Goal: Find specific fact: Find specific fact

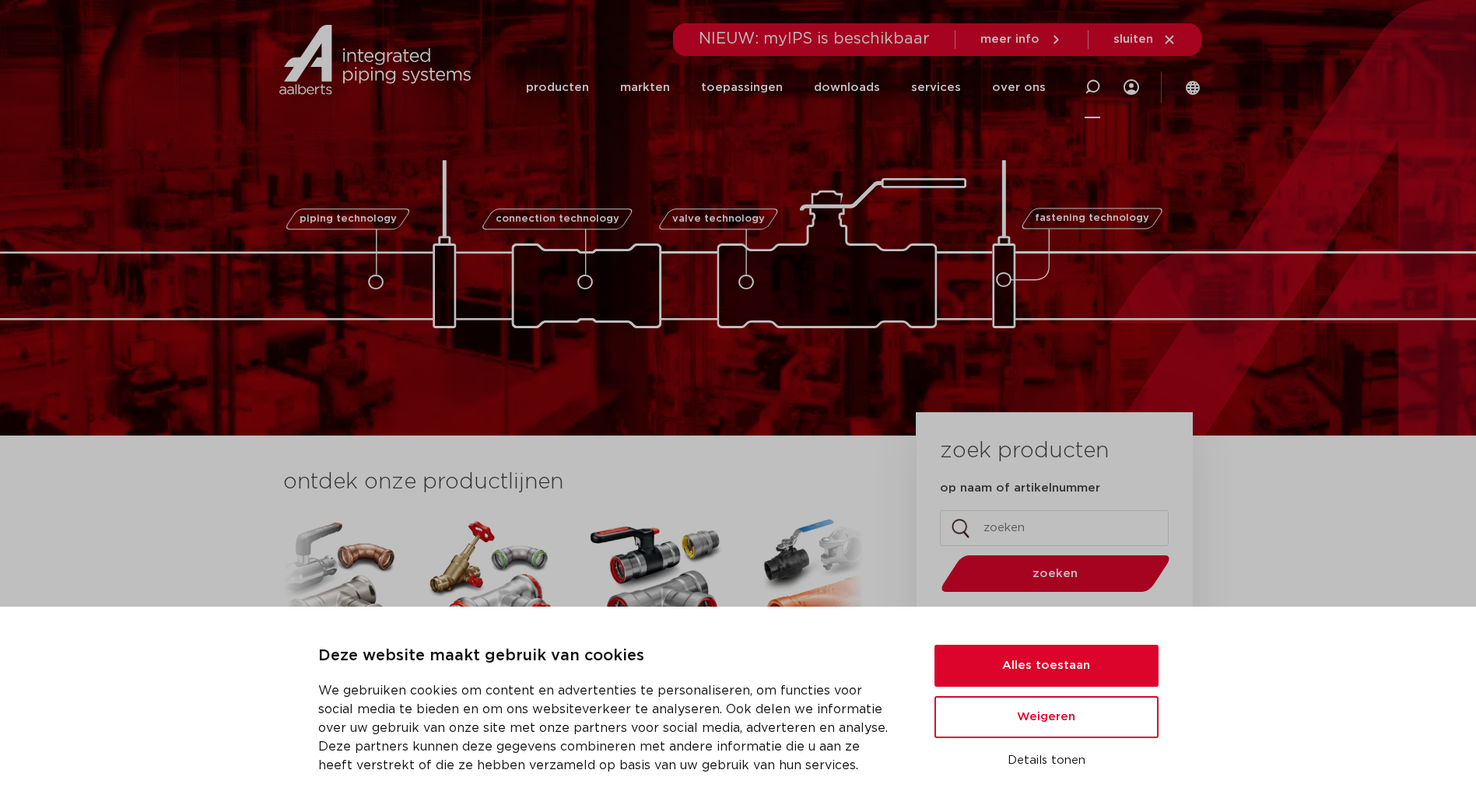
click at [1091, 87] on icon at bounding box center [1092, 86] width 15 height 15
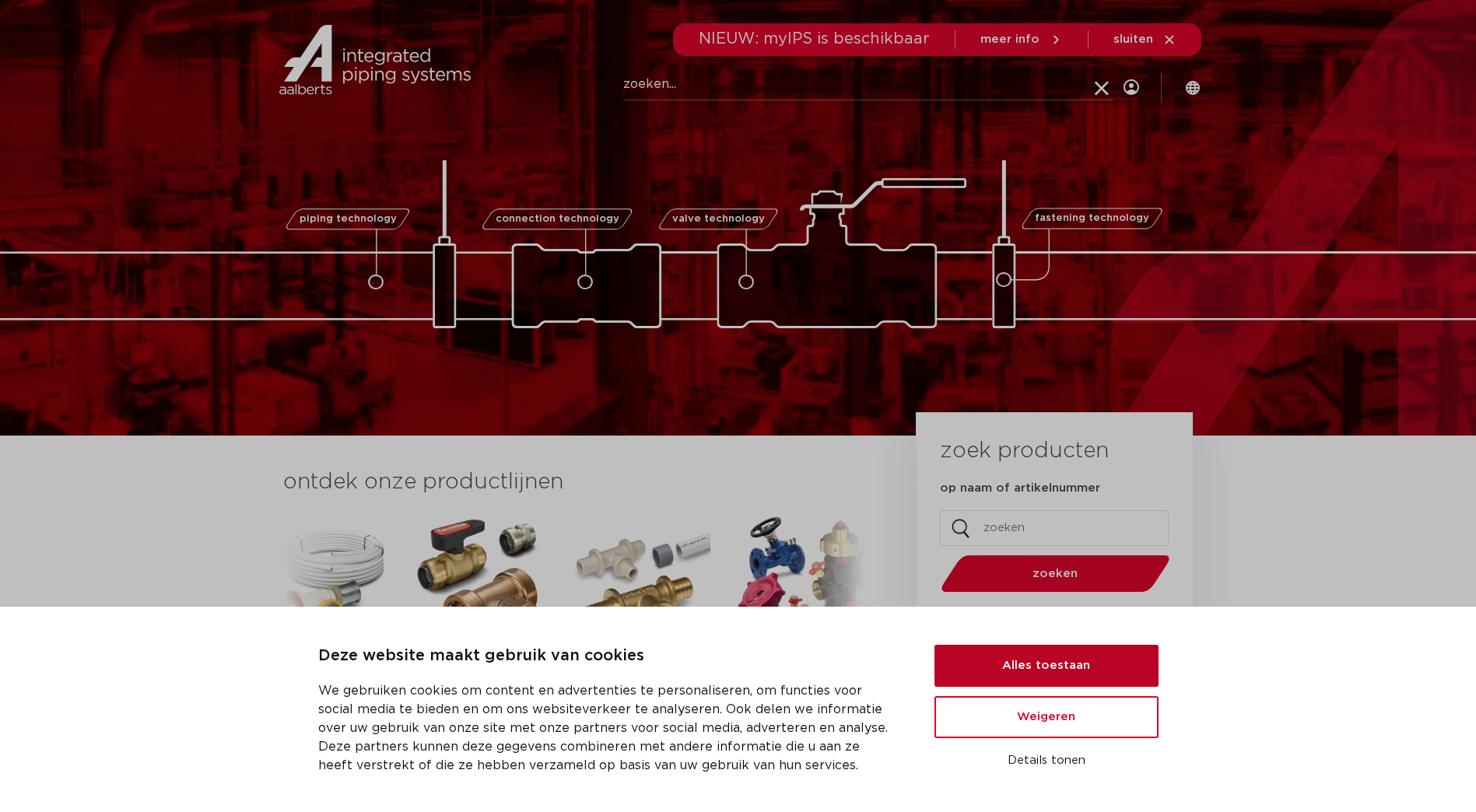
click at [1048, 673] on button "Alles toestaan" at bounding box center [1046, 666] width 224 height 42
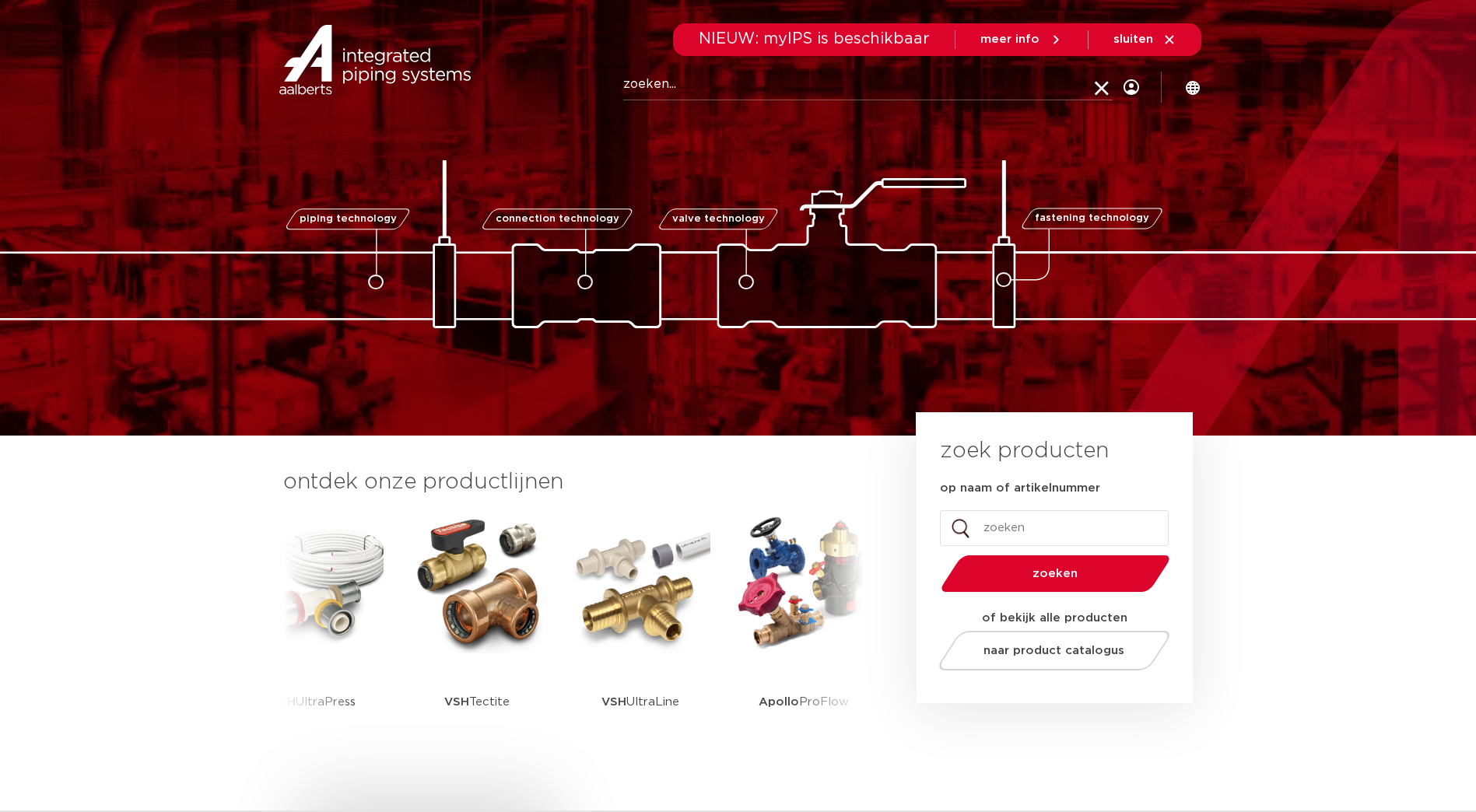
click at [704, 85] on input "Zoeken" at bounding box center [868, 85] width 489 height 31
type input "wartelmoer KN22"
click button "Zoeken" at bounding box center [0, 0] width 0 height 0
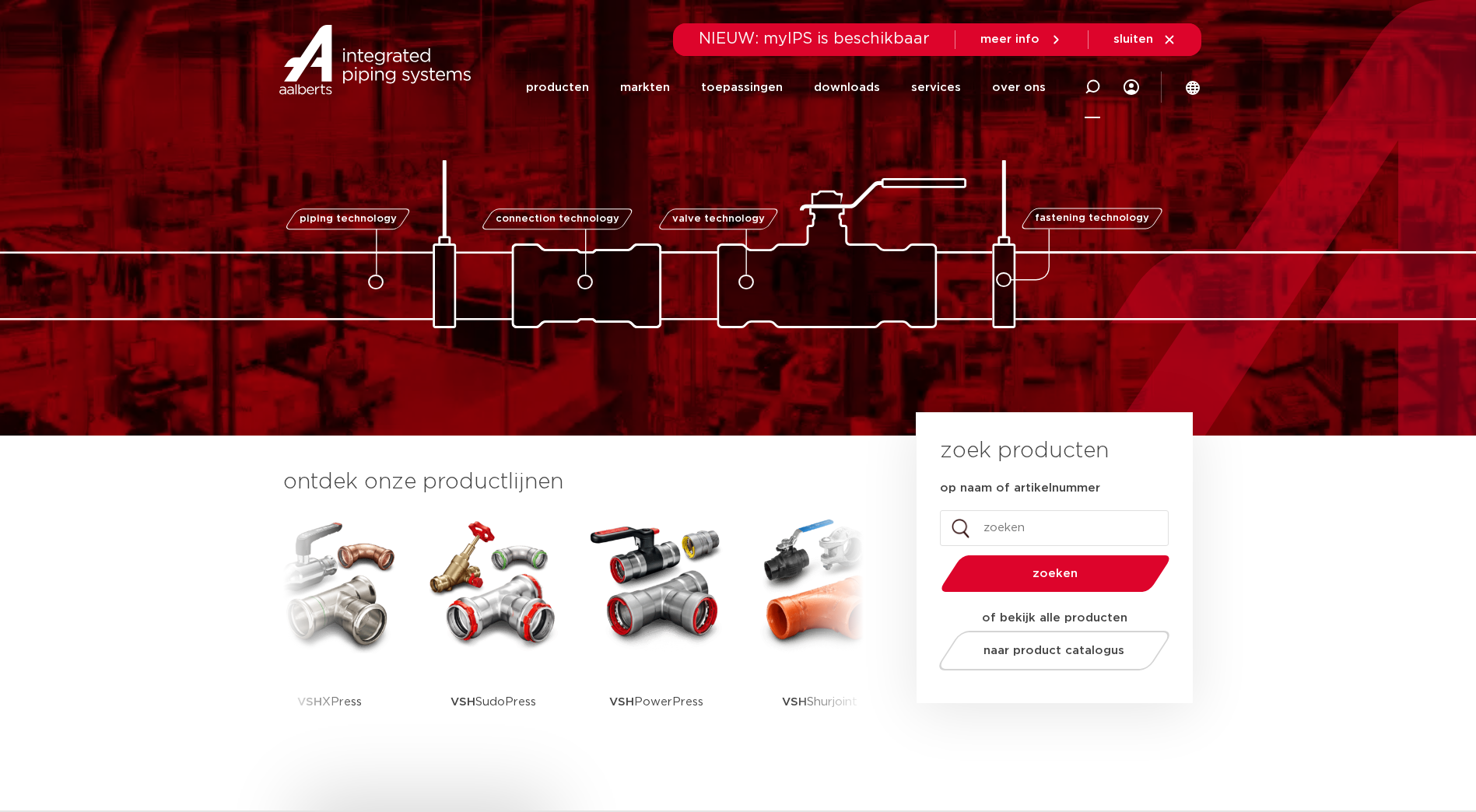
click at [1092, 85] on icon at bounding box center [1092, 86] width 15 height 15
type input "wartelmoer"
click button "Zoeken" at bounding box center [0, 0] width 0 height 0
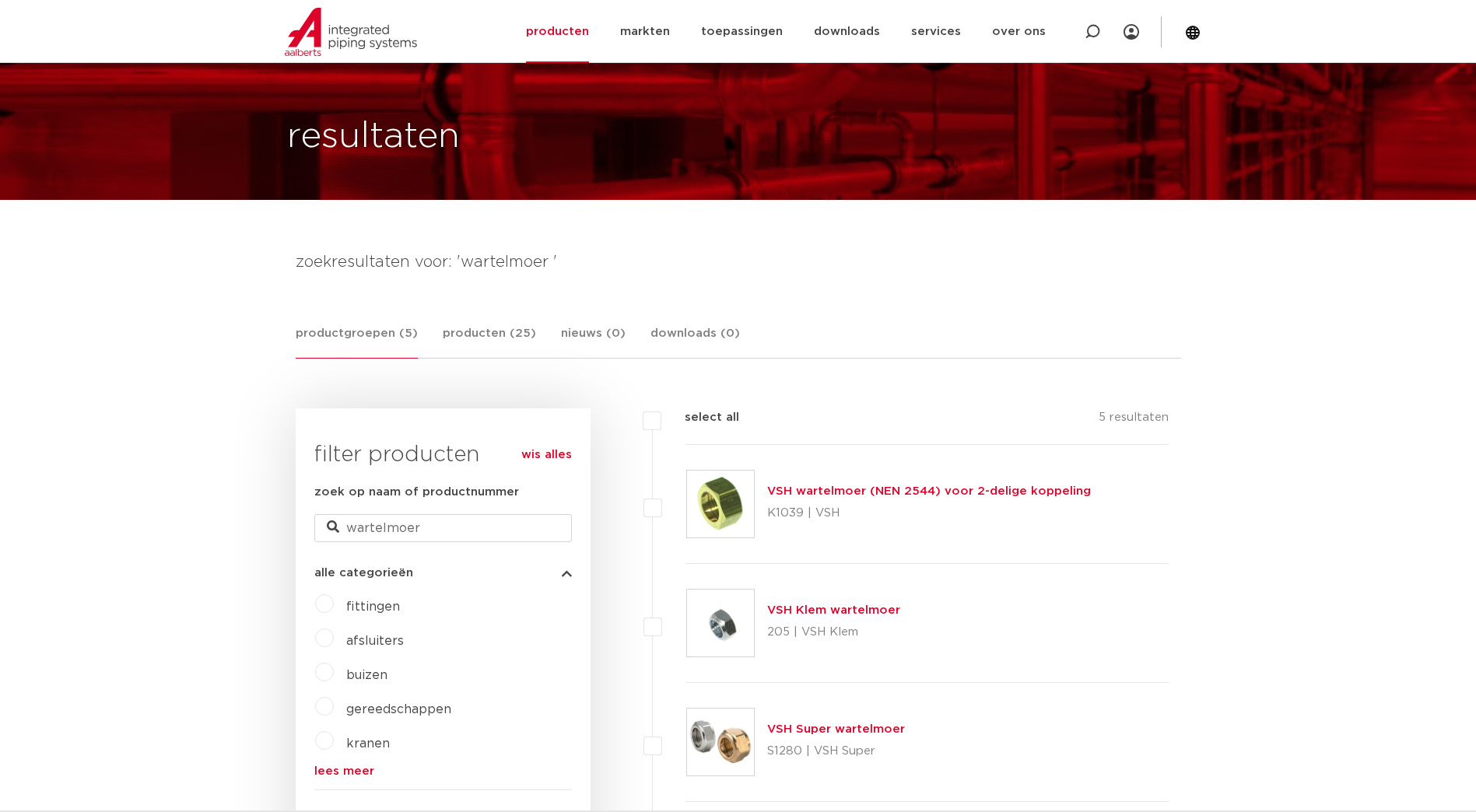
scroll to position [77, 0]
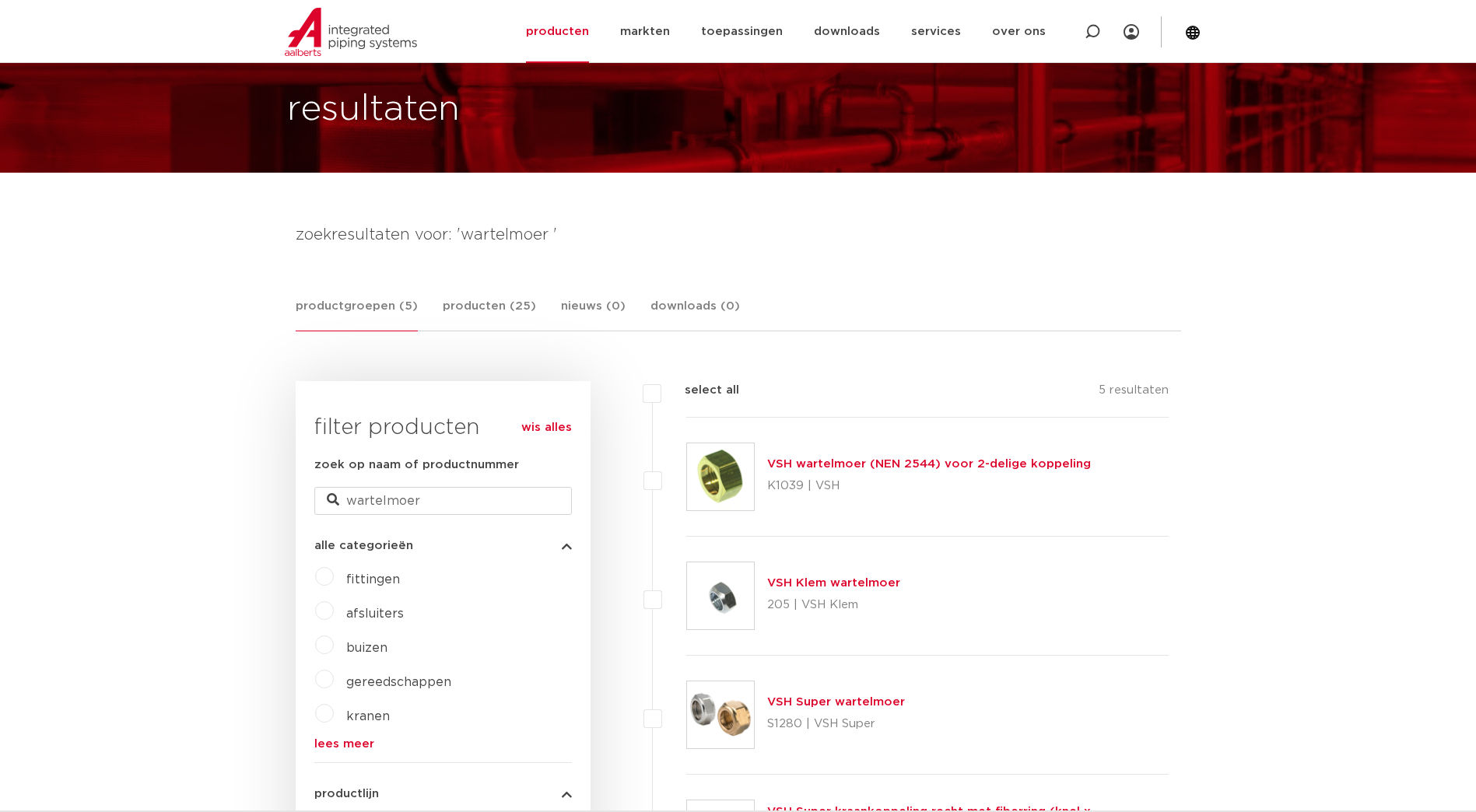
click at [828, 702] on link "VSH Super wartelmoer" at bounding box center [836, 701] width 138 height 11
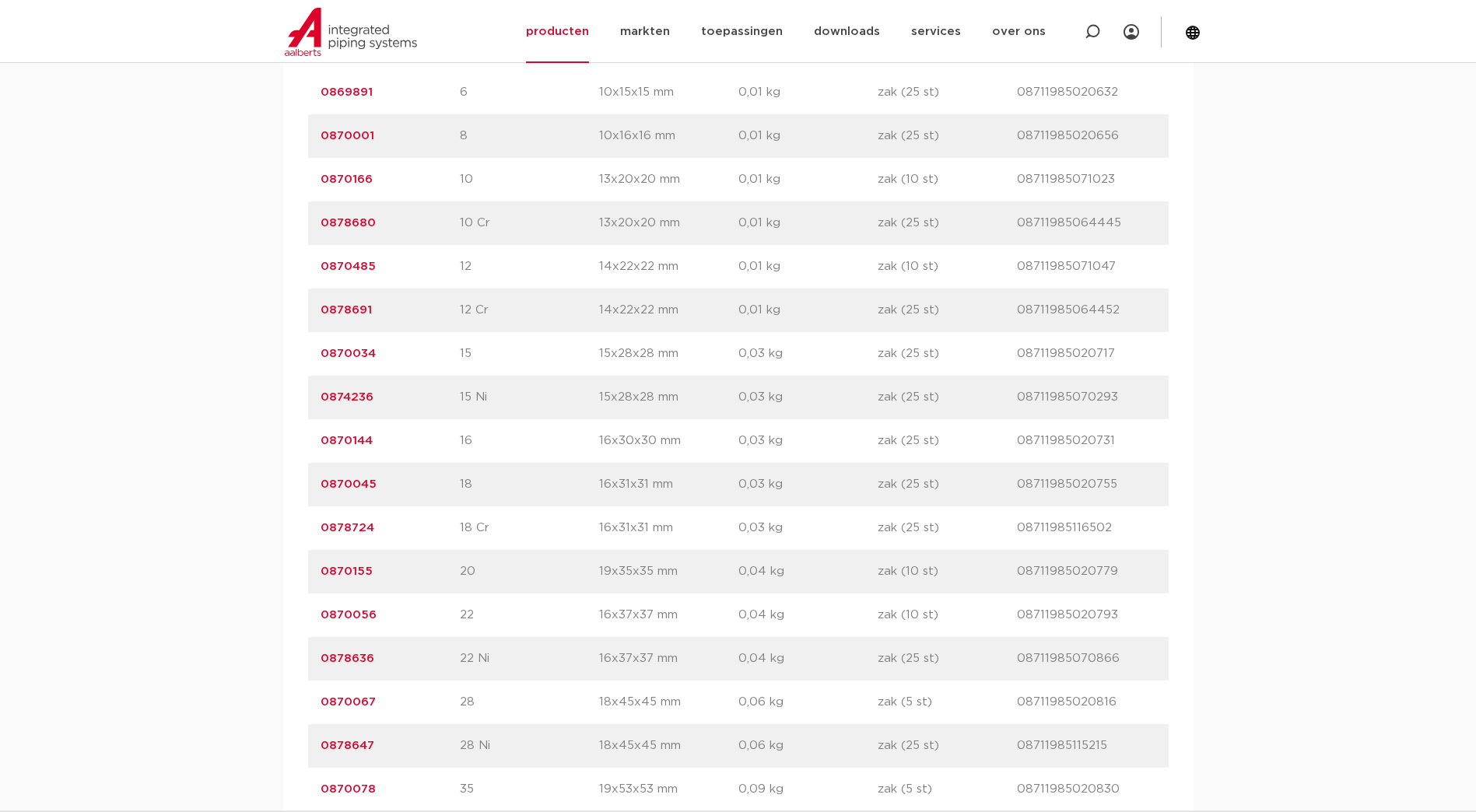
scroll to position [1166, 0]
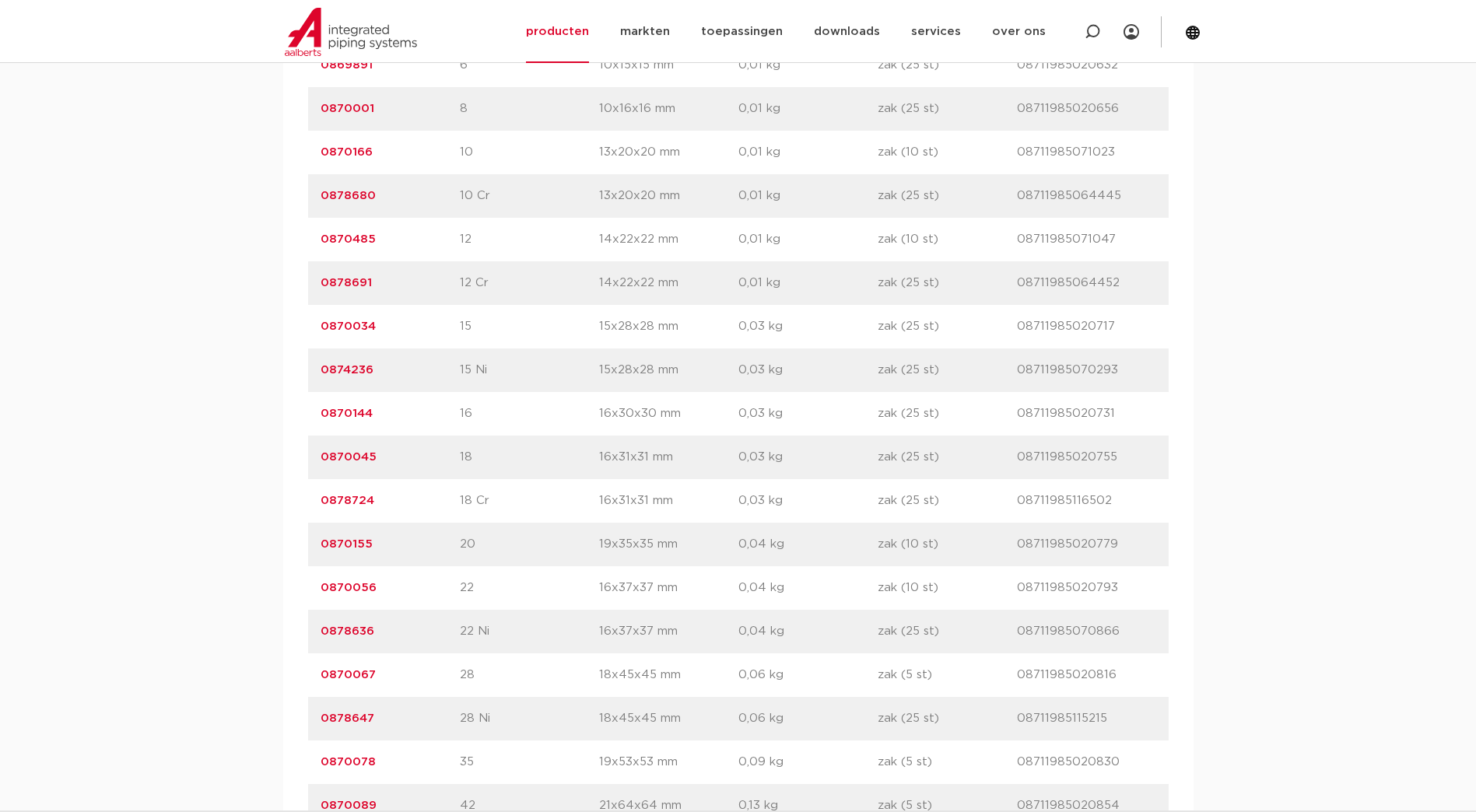
drag, startPoint x: 394, startPoint y: 588, endPoint x: 282, endPoint y: 598, distance: 112.4
click at [282, 598] on div "assortiment afmetingen specificaties downloads ETIM sustainability assortiment …" at bounding box center [738, 375] width 1476 height 1015
copy link "0870056"
click at [349, 637] on link "0878636" at bounding box center [347, 631] width 53 height 11
drag, startPoint x: 380, startPoint y: 630, endPoint x: 300, endPoint y: 644, distance: 81.2
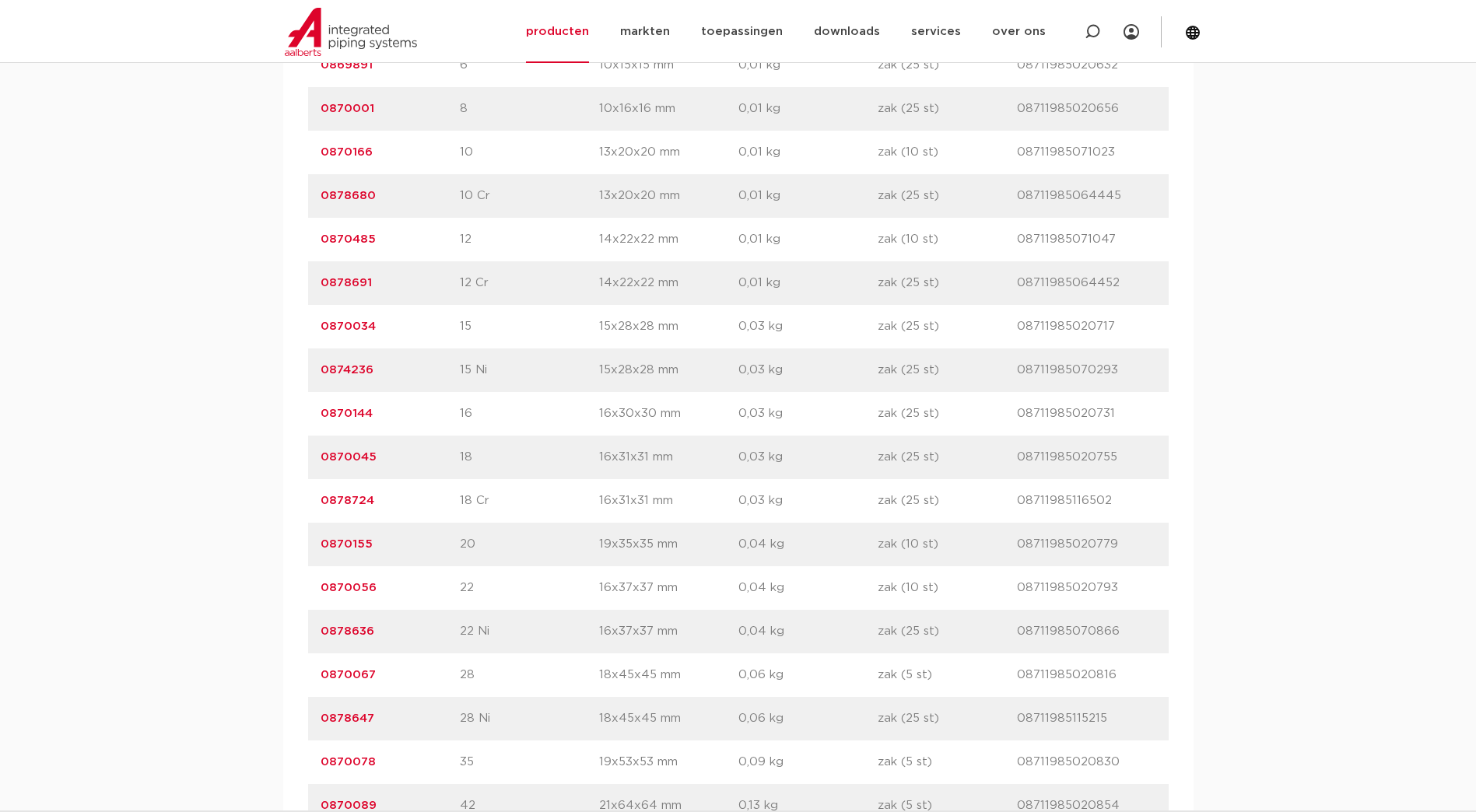
click at [300, 644] on div "artikelnummer afmeting [GEOGRAPHIC_DATA] gewicht verpakking gtin artikelnummer …" at bounding box center [738, 436] width 910 height 896
copy link "0878636"
